Goal: Task Accomplishment & Management: Manage account settings

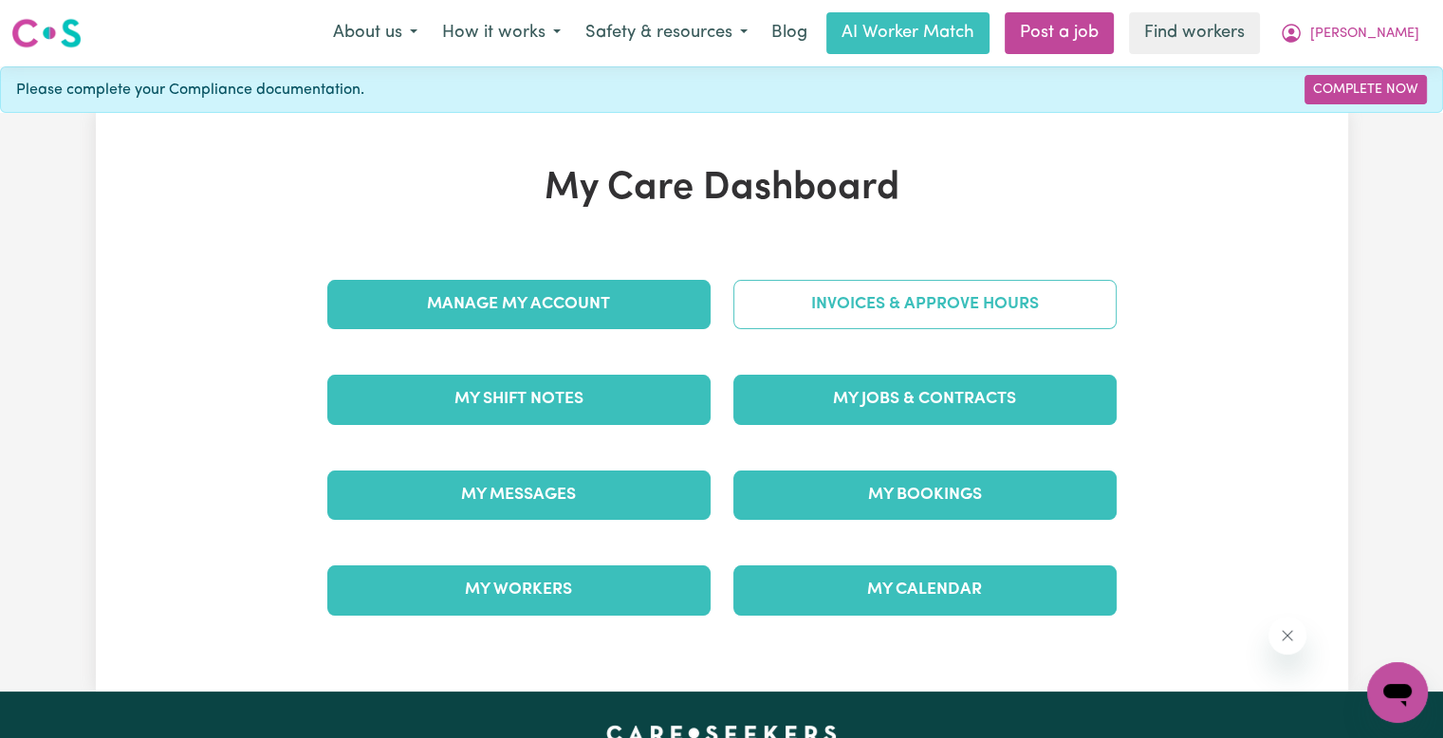
click at [824, 312] on link "Invoices & Approve Hours" at bounding box center [924, 304] width 383 height 49
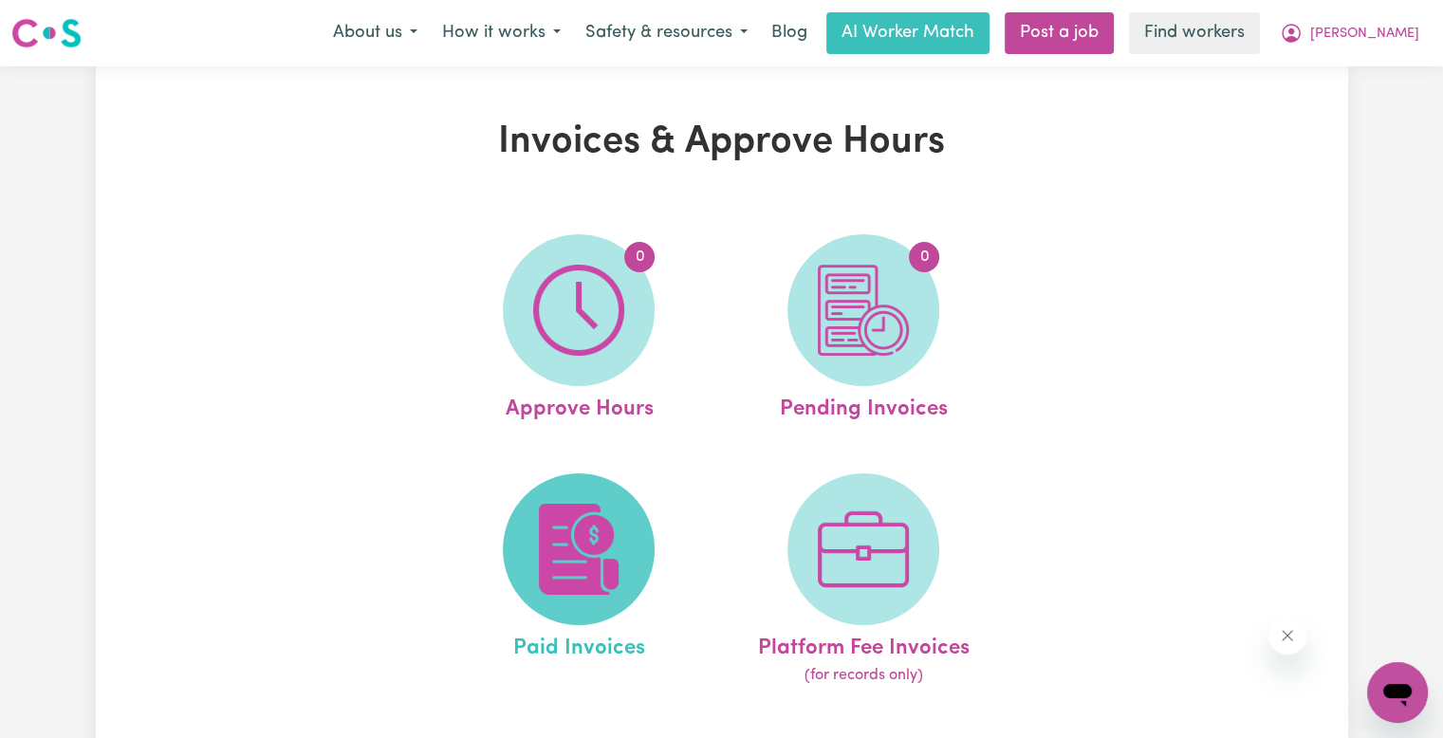
click at [592, 517] on img at bounding box center [578, 549] width 91 height 91
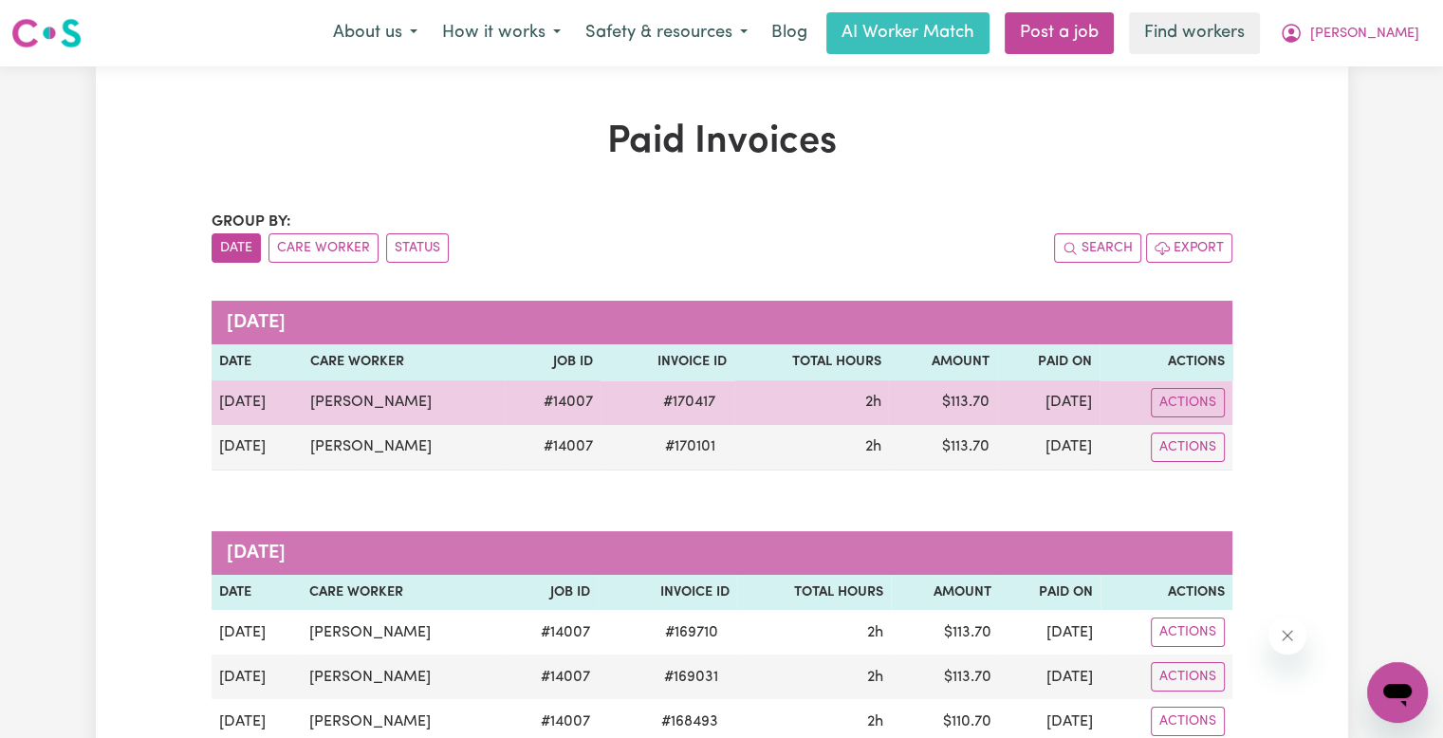
click at [656, 395] on span "# 170417" at bounding box center [689, 402] width 75 height 23
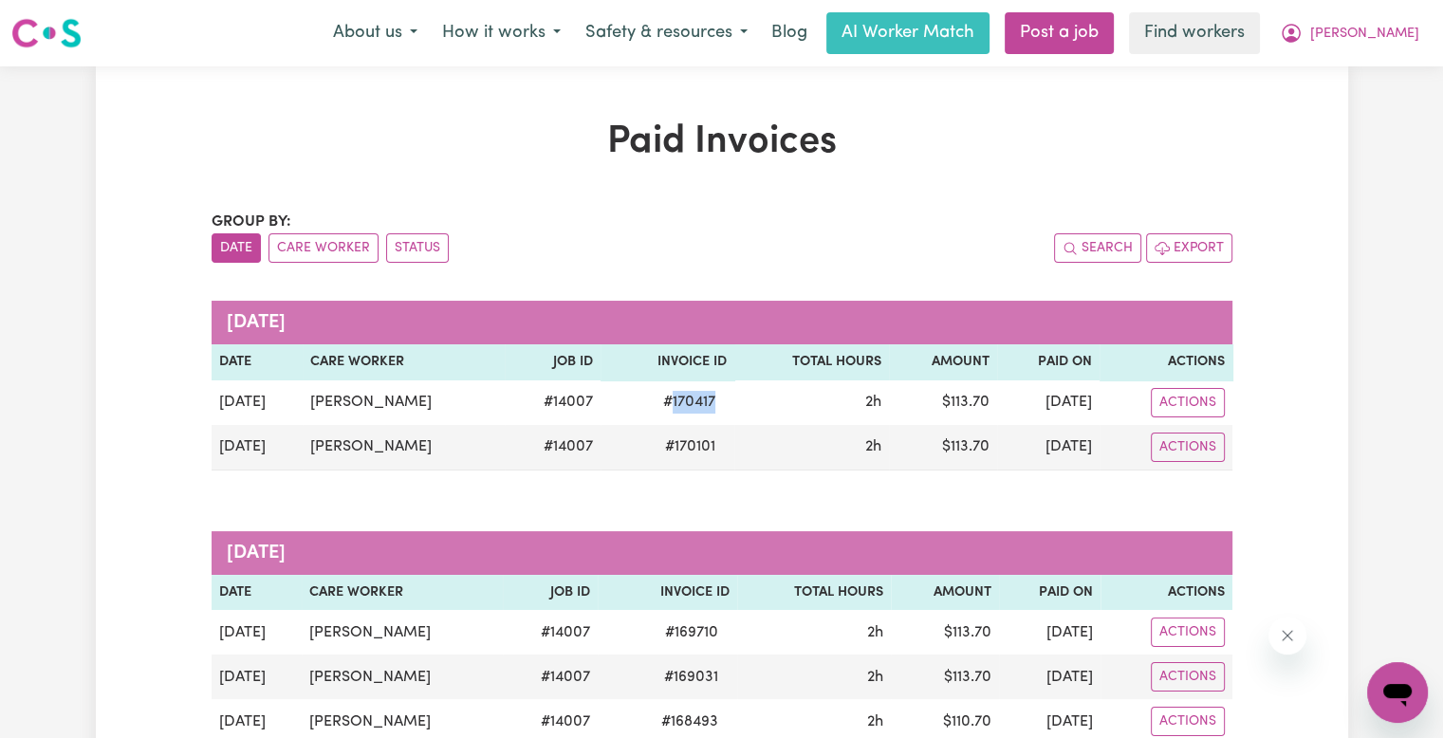
copy span "170417"
click at [1398, 29] on span "[PERSON_NAME]" at bounding box center [1364, 34] width 109 height 21
click at [1339, 112] on link "Logout" at bounding box center [1355, 109] width 150 height 36
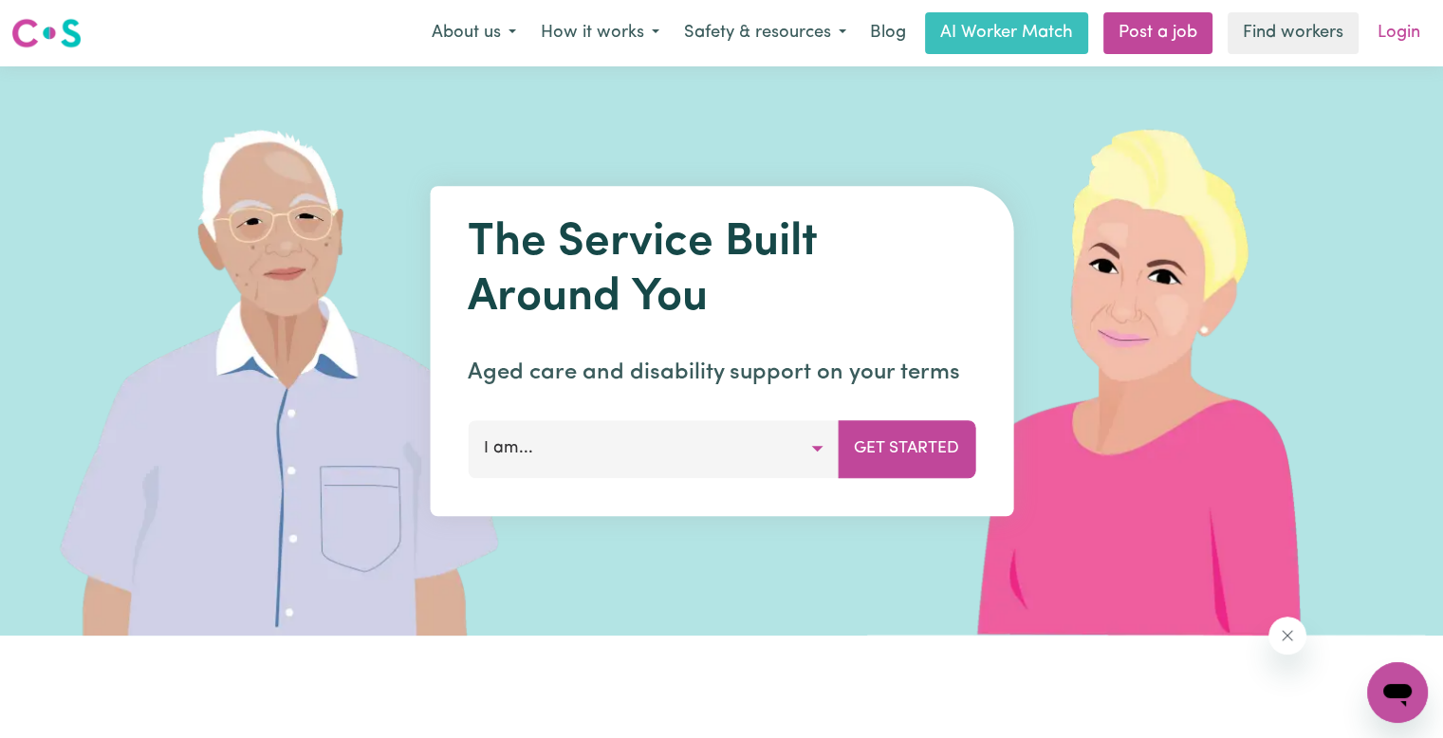
click at [1411, 39] on link "Login" at bounding box center [1398, 33] width 65 height 42
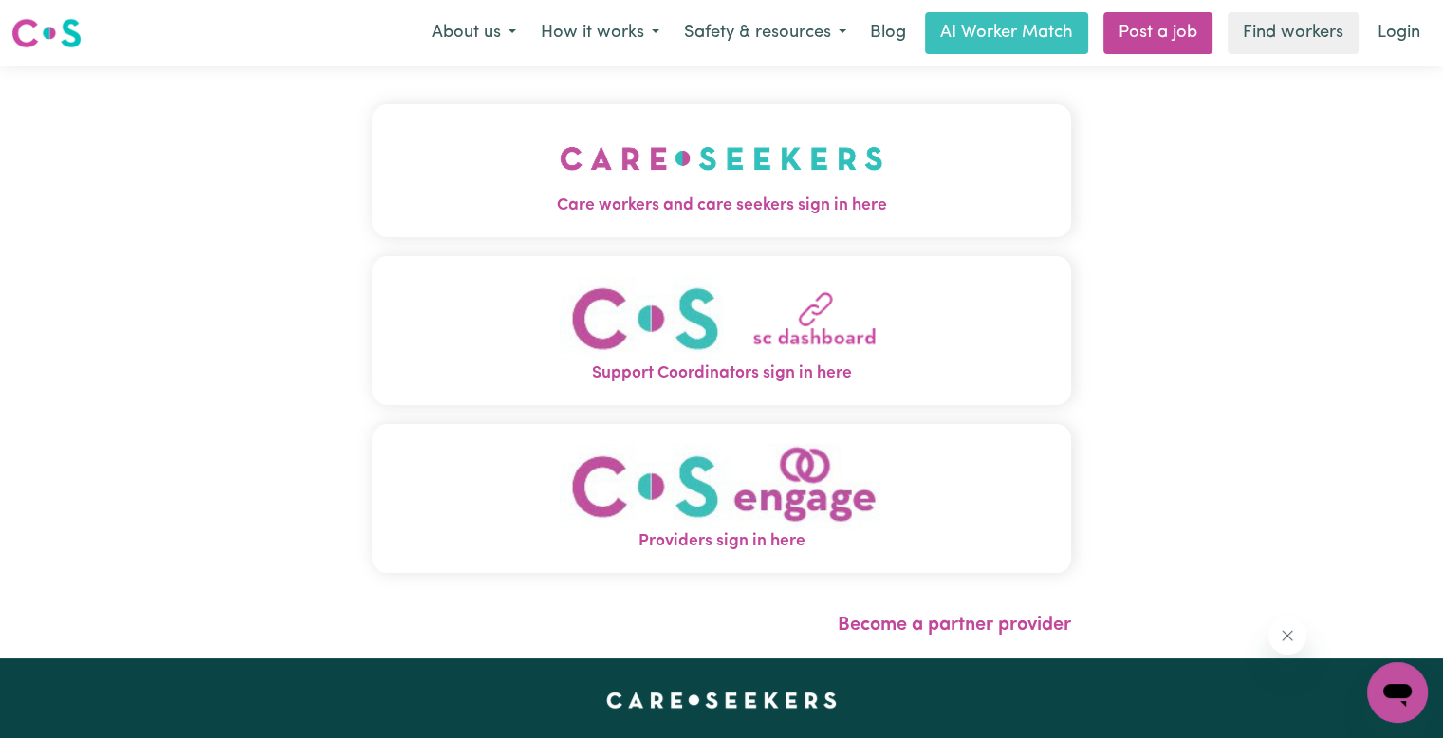
click at [649, 187] on img "Care workers and care seekers sign in here" at bounding box center [721, 158] width 323 height 70
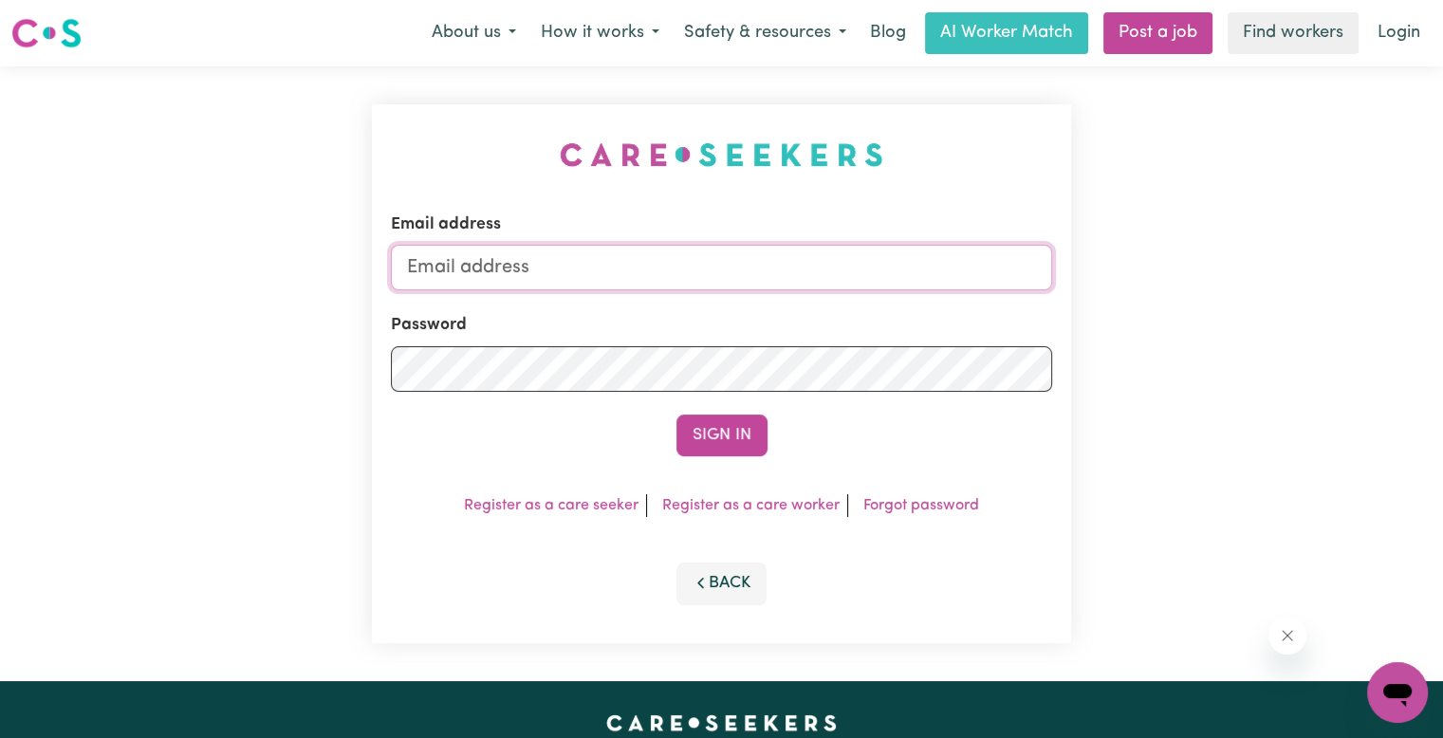
click at [674, 268] on input "Email address" at bounding box center [721, 268] width 661 height 46
drag, startPoint x: 510, startPoint y: 263, endPoint x: 1299, endPoint y: 271, distance: 789.1
click at [1299, 271] on div "Email address [EMAIL_ADDRESS][DOMAIN_NAME] Password Sign In Register as a care …" at bounding box center [721, 373] width 1443 height 615
click at [676, 414] on button "Sign In" at bounding box center [721, 435] width 91 height 42
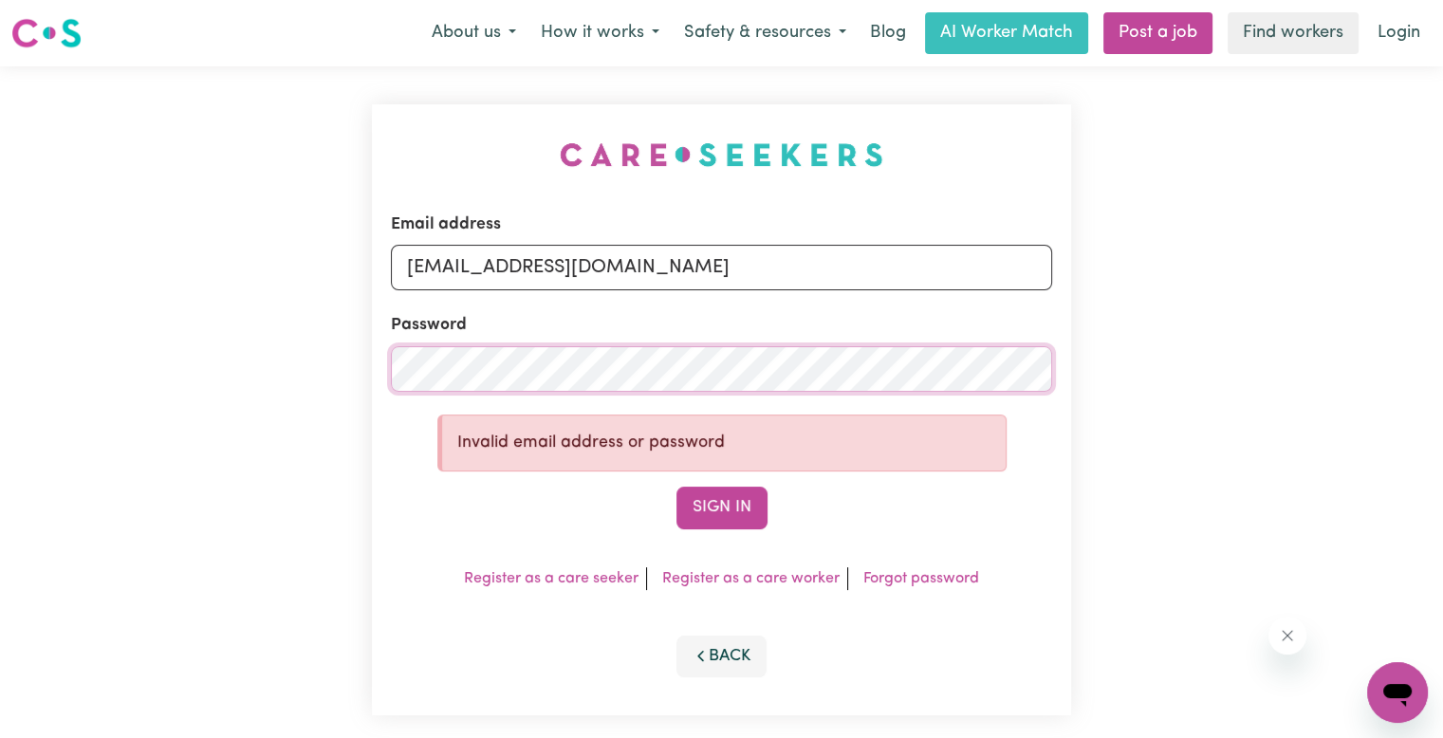
click at [278, 352] on div "Email address [EMAIL_ADDRESS][DOMAIN_NAME] Password Invalid email address or pa…" at bounding box center [721, 409] width 1443 height 687
click at [698, 268] on input "[EMAIL_ADDRESS][DOMAIN_NAME]" at bounding box center [721, 268] width 661 height 46
click at [315, 377] on div "Email address [EMAIL_ADDRESS][DOMAIN_NAME] Password Invalid email address or pa…" at bounding box center [721, 409] width 1443 height 687
click at [676, 487] on button "Sign In" at bounding box center [721, 508] width 91 height 42
drag, startPoint x: 644, startPoint y: 267, endPoint x: 569, endPoint y: 263, distance: 75.0
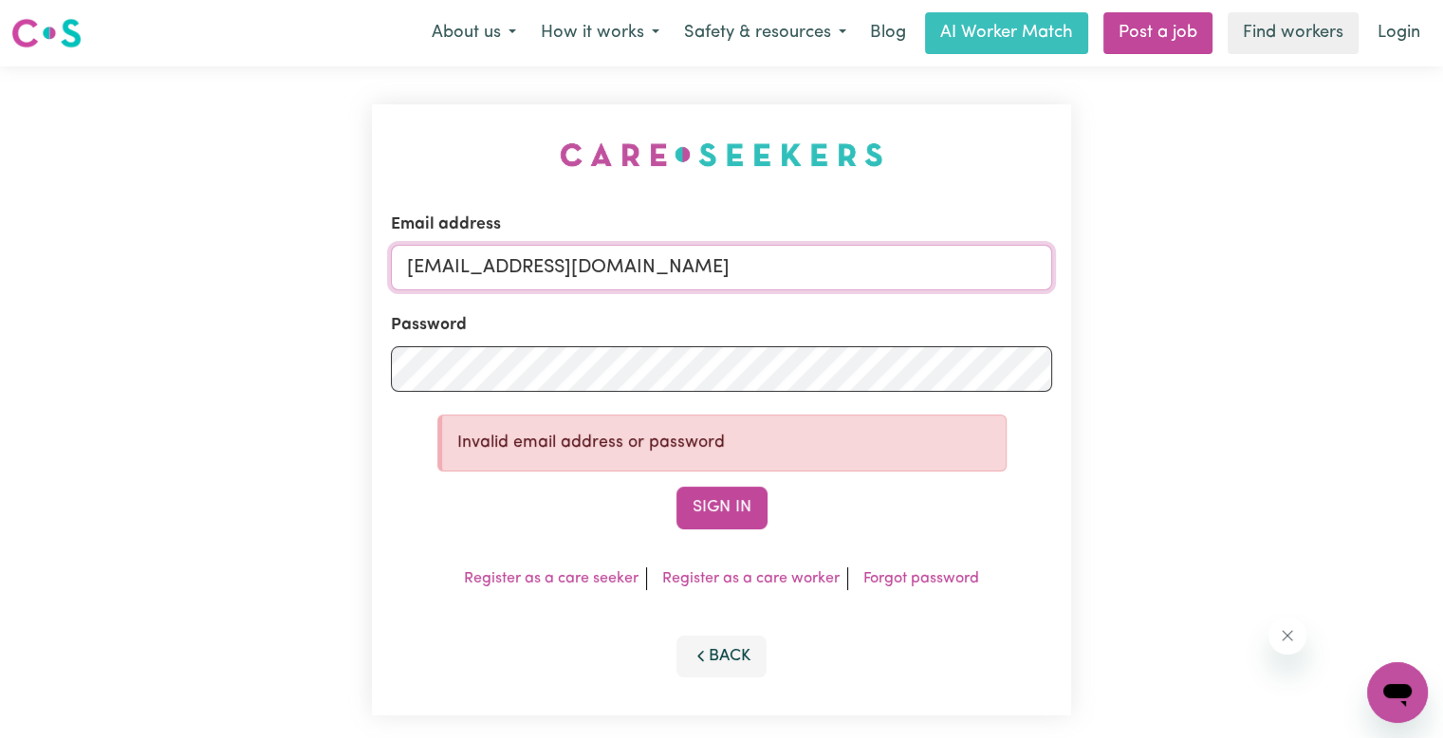
click at [569, 263] on input "[EMAIL_ADDRESS][DOMAIN_NAME]" at bounding box center [721, 268] width 661 height 46
type input "[EMAIL_ADDRESS][DOMAIN_NAME]"
click at [676, 487] on button "Sign In" at bounding box center [721, 508] width 91 height 42
